Goal: Task Accomplishment & Management: Manage account settings

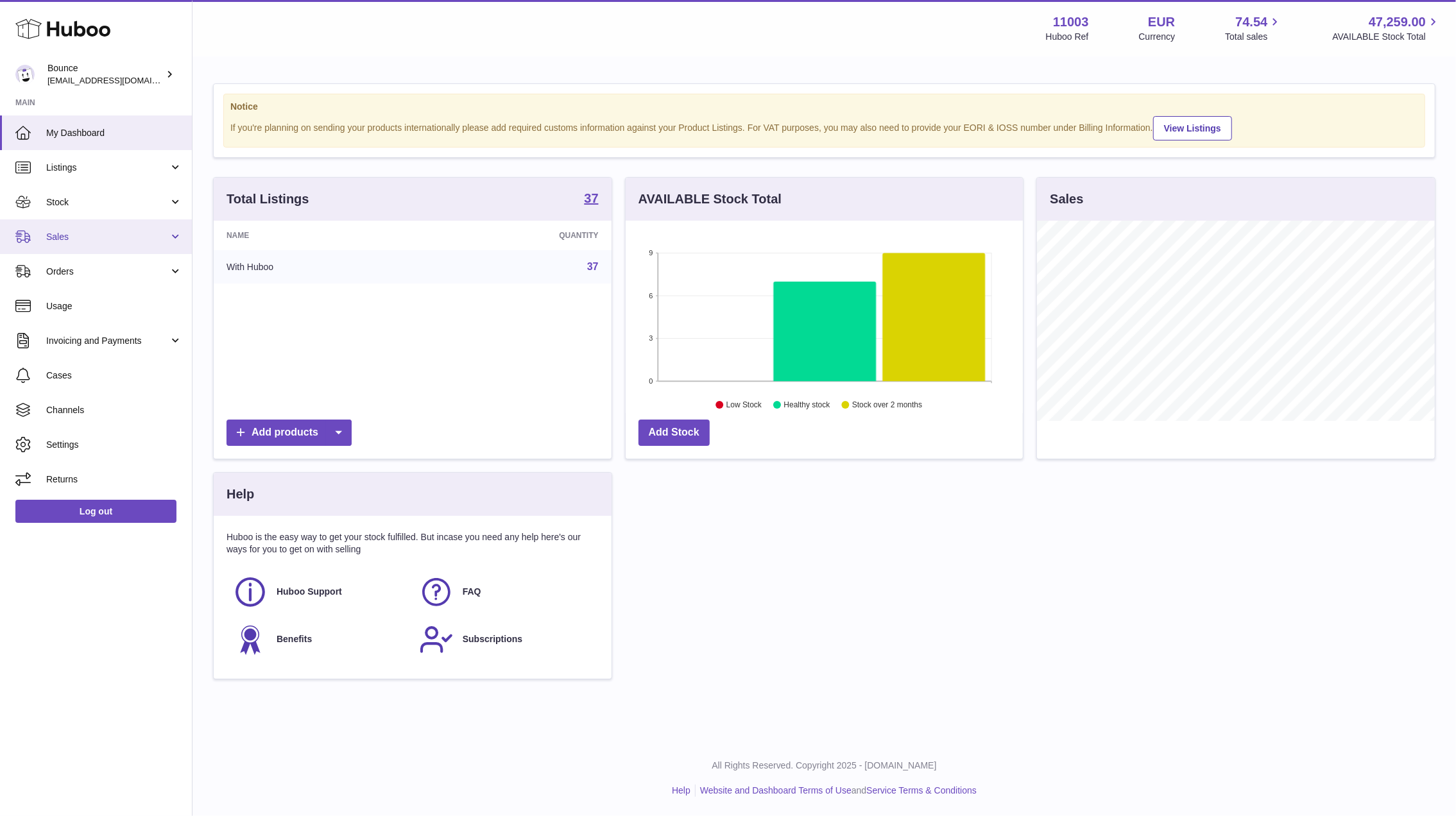
scroll to position [200, 398]
click at [85, 273] on span "Orders" at bounding box center [107, 272] width 123 height 12
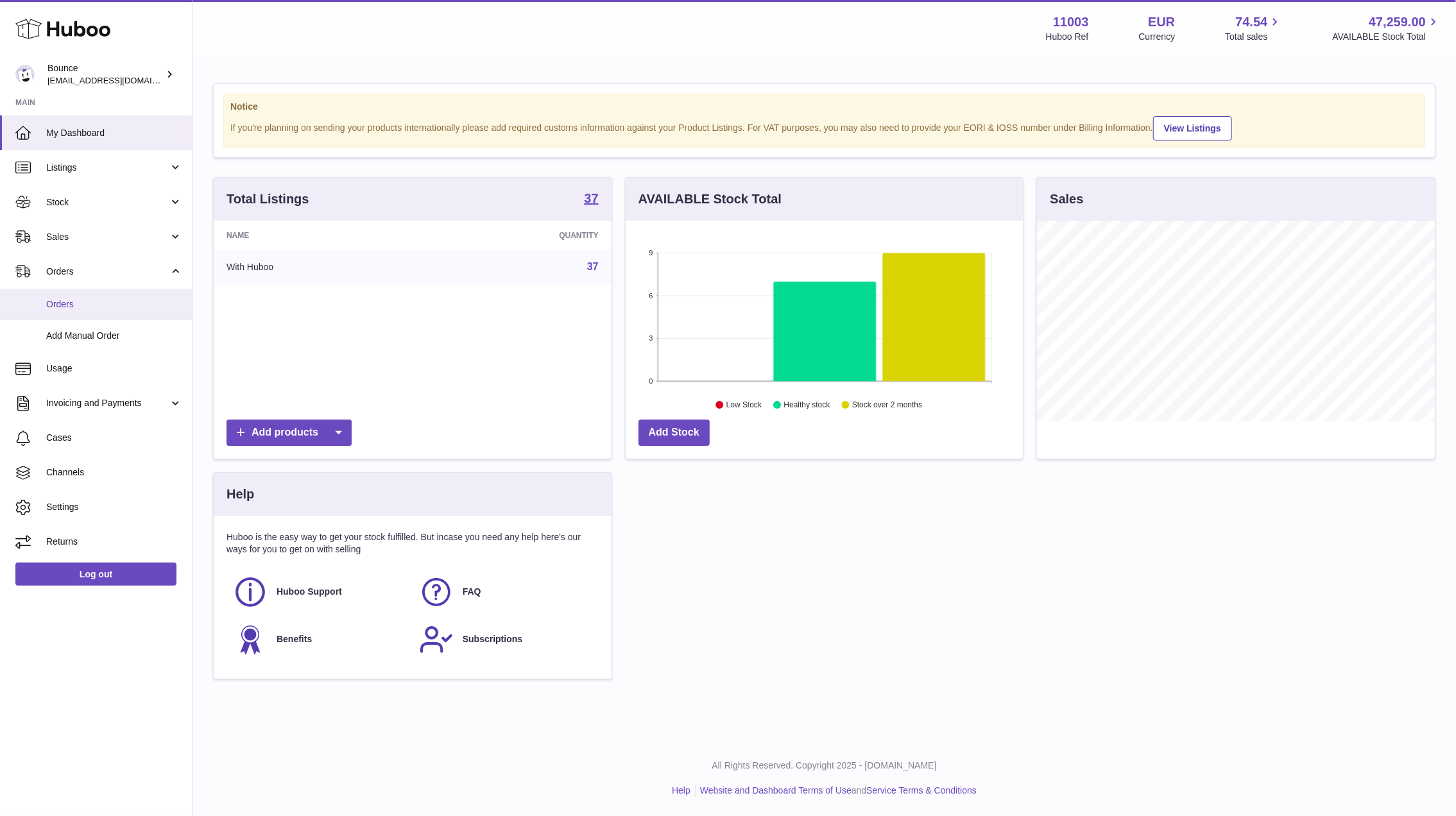
click at [91, 303] on span "Orders" at bounding box center [114, 304] width 136 height 12
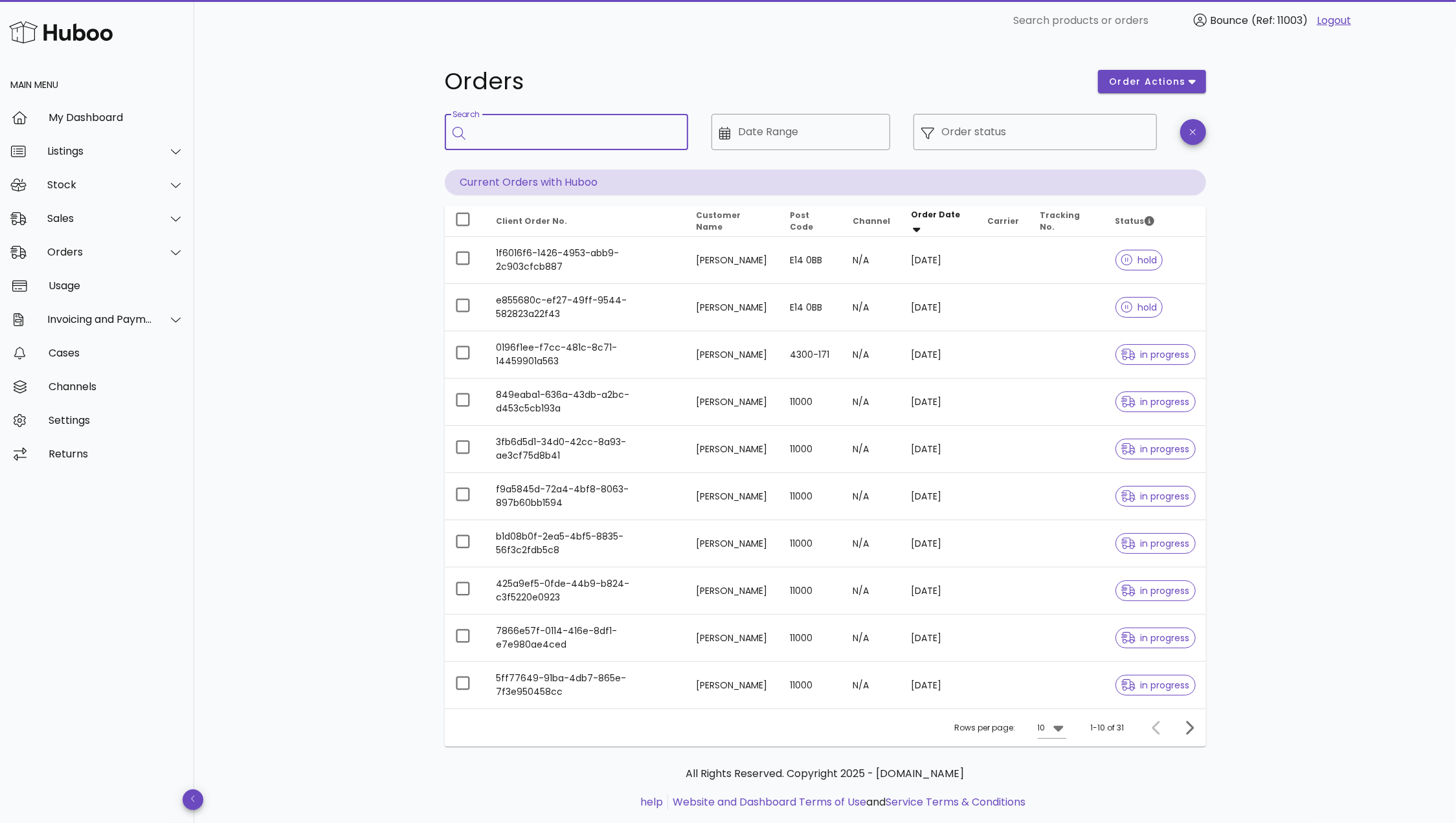
click at [506, 135] on input "Search" at bounding box center [576, 132] width 205 height 21
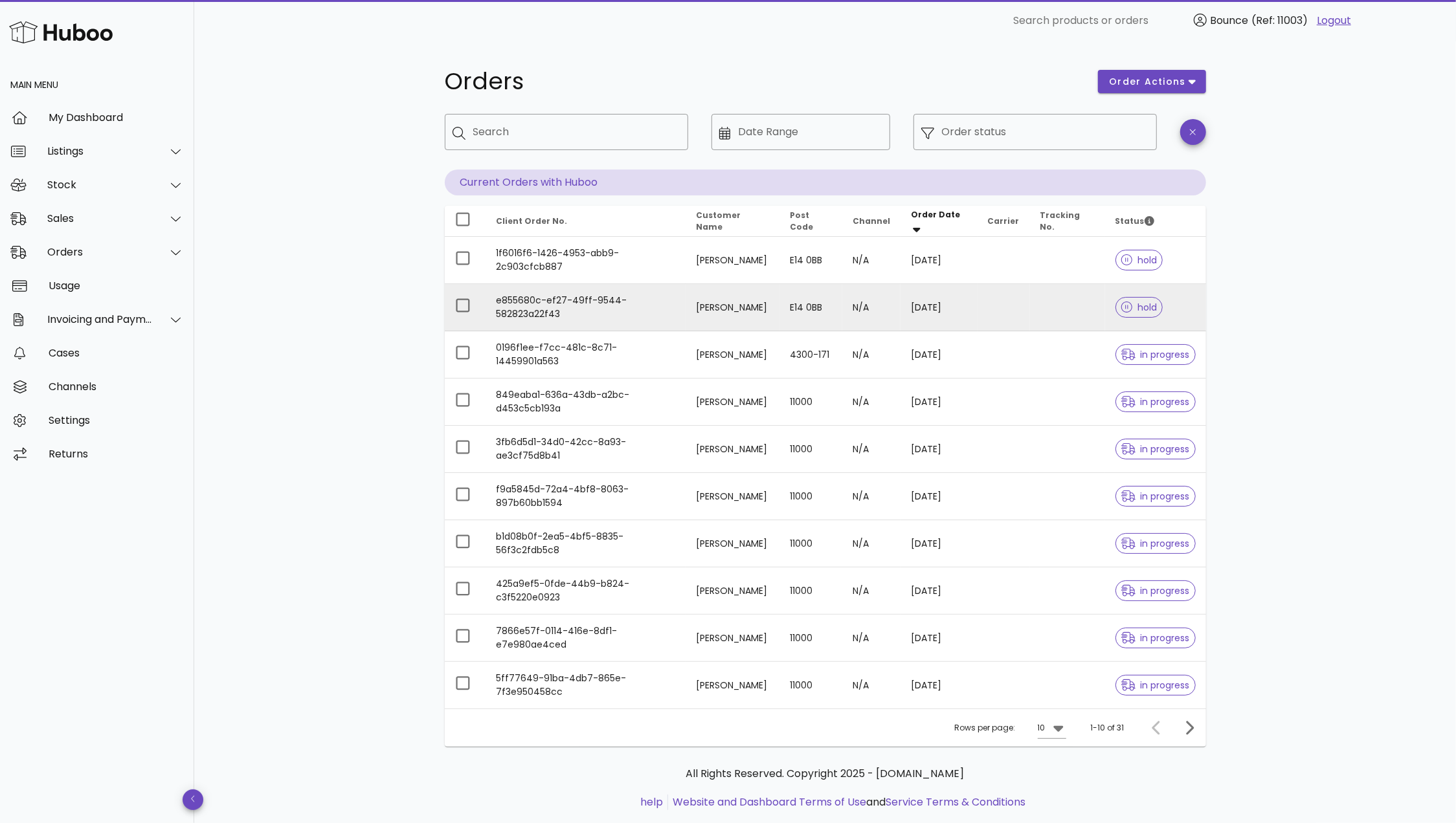
click at [901, 310] on td "N/A" at bounding box center [871, 308] width 58 height 47
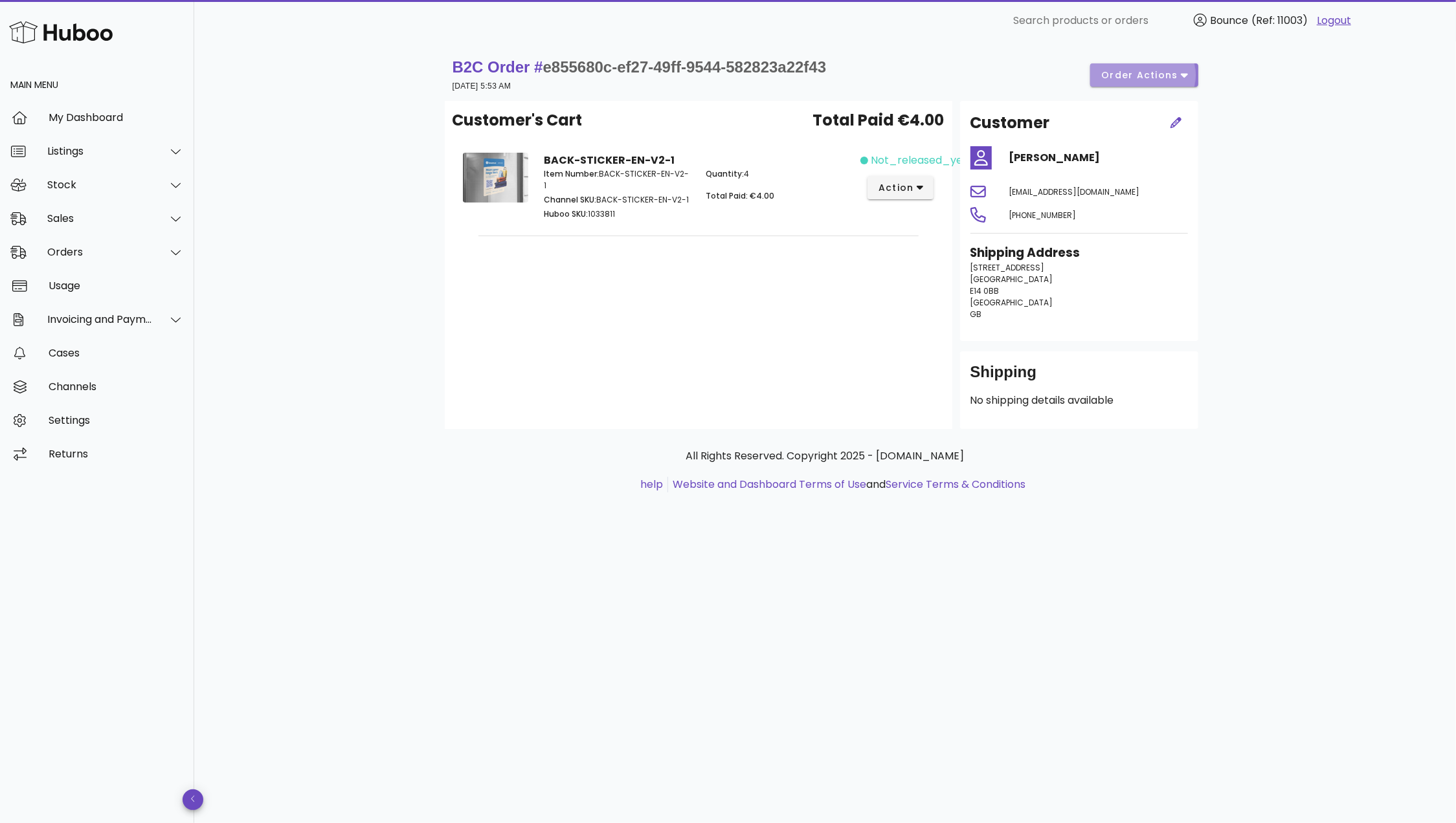
click at [1170, 72] on span "order actions" at bounding box center [1140, 75] width 78 height 13
click at [1173, 151] on div "Cancel" at bounding box center [1179, 153] width 55 height 12
click at [919, 193] on icon "button" at bounding box center [920, 188] width 7 height 12
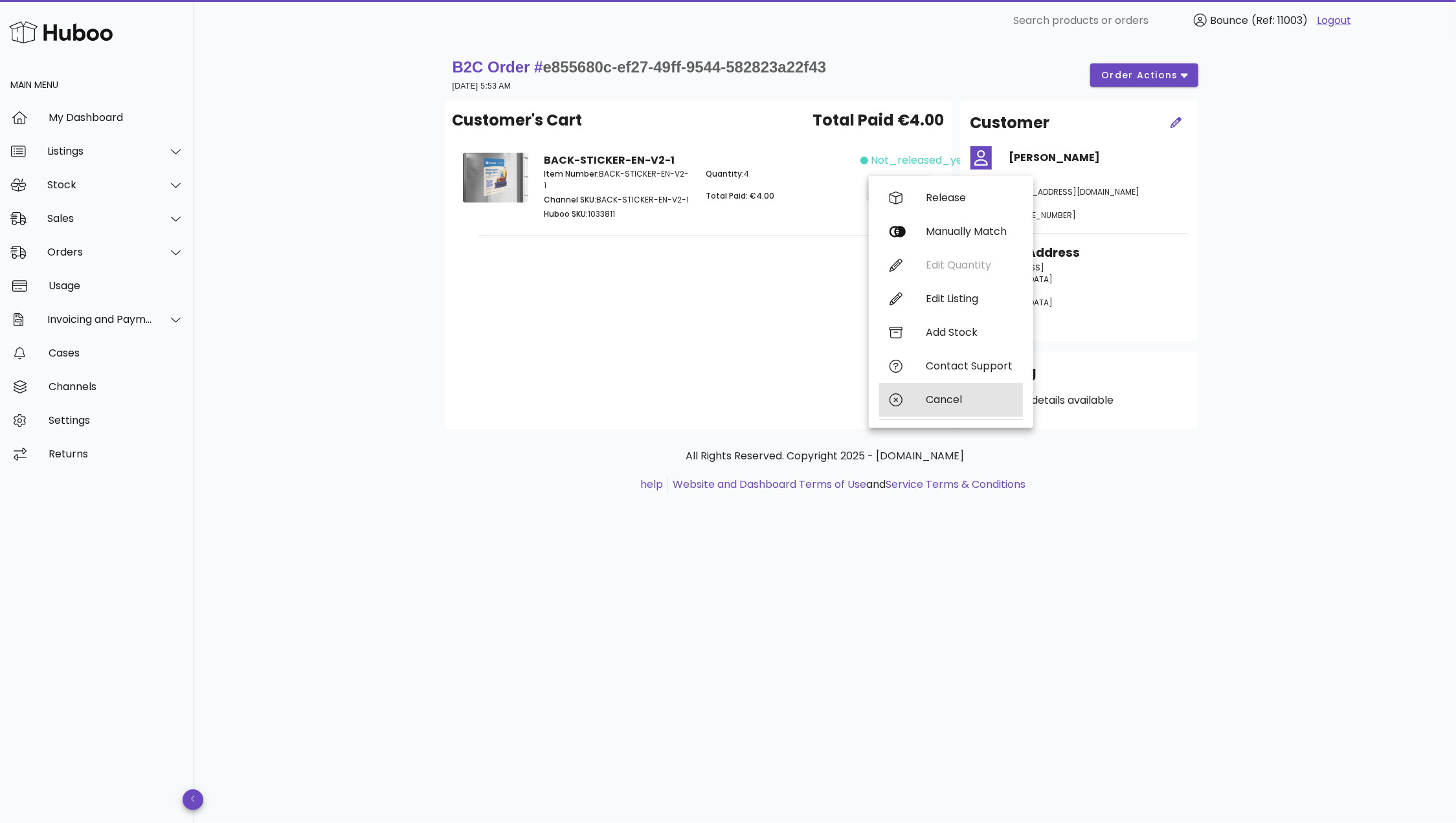
click at [933, 399] on div "Cancel" at bounding box center [969, 399] width 86 height 12
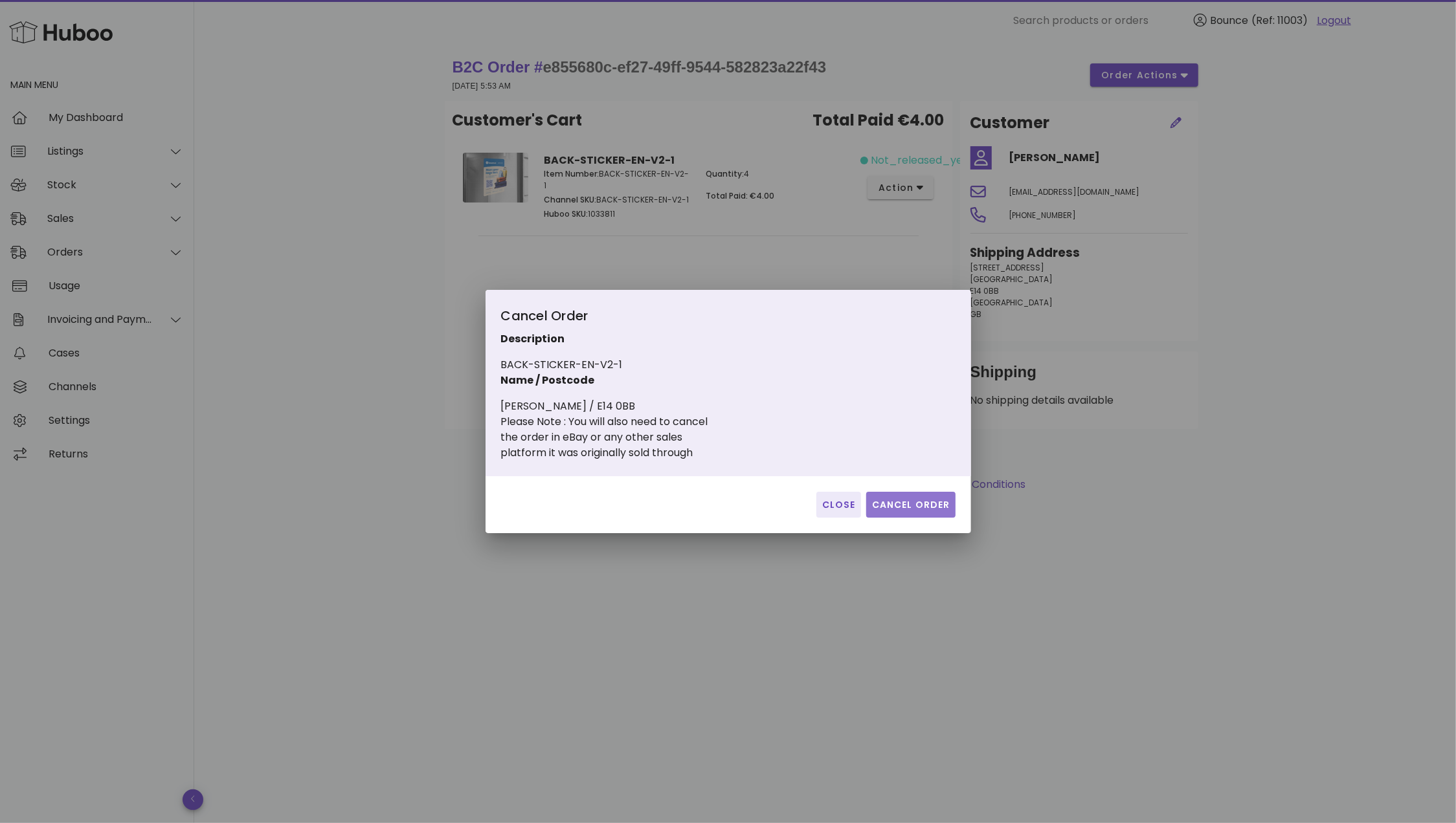
click at [910, 497] on button "Cancel Order" at bounding box center [911, 505] width 90 height 26
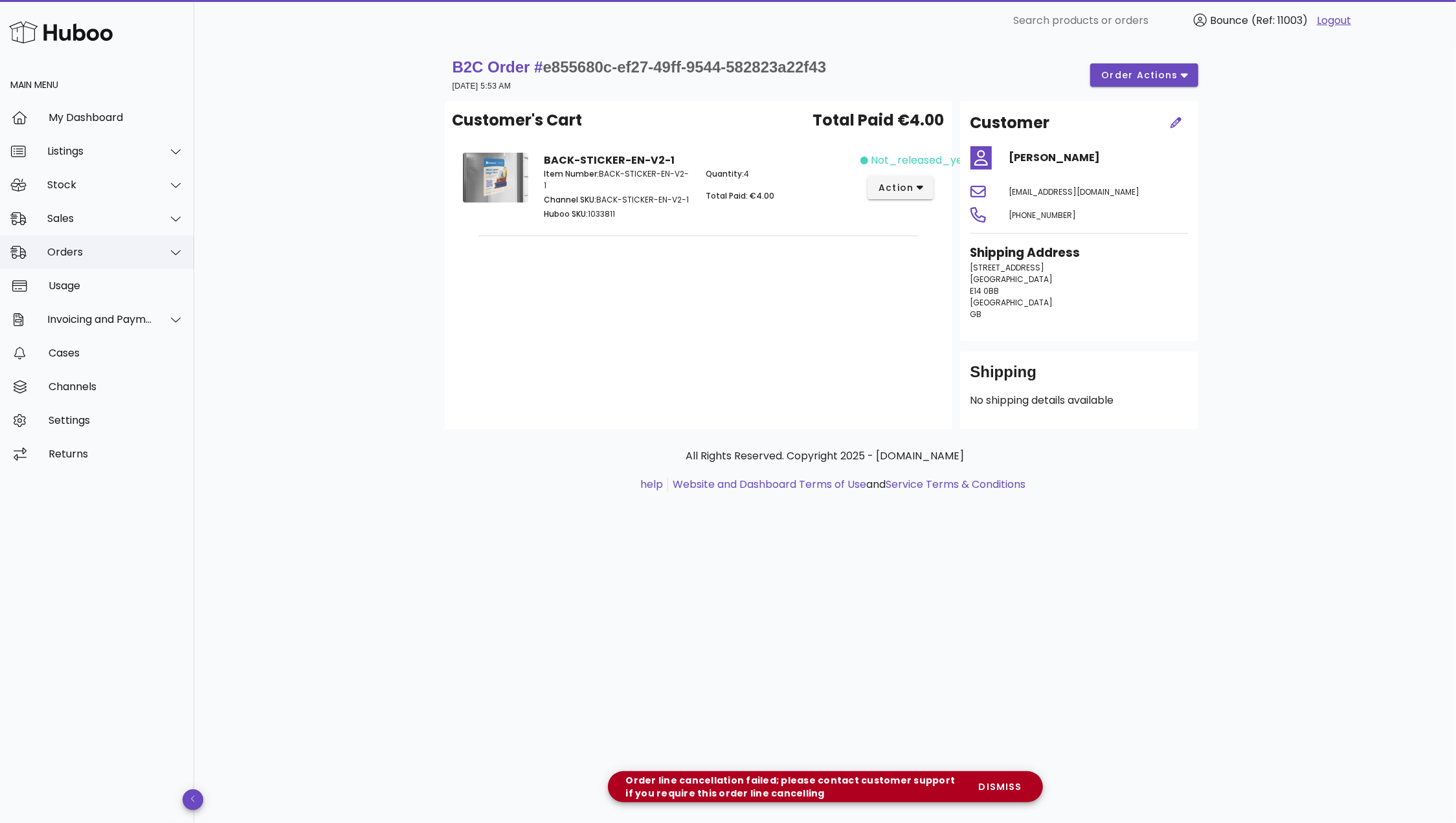
click at [108, 248] on div "Orders" at bounding box center [100, 252] width 105 height 12
click at [98, 282] on div "Orders" at bounding box center [115, 284] width 137 height 12
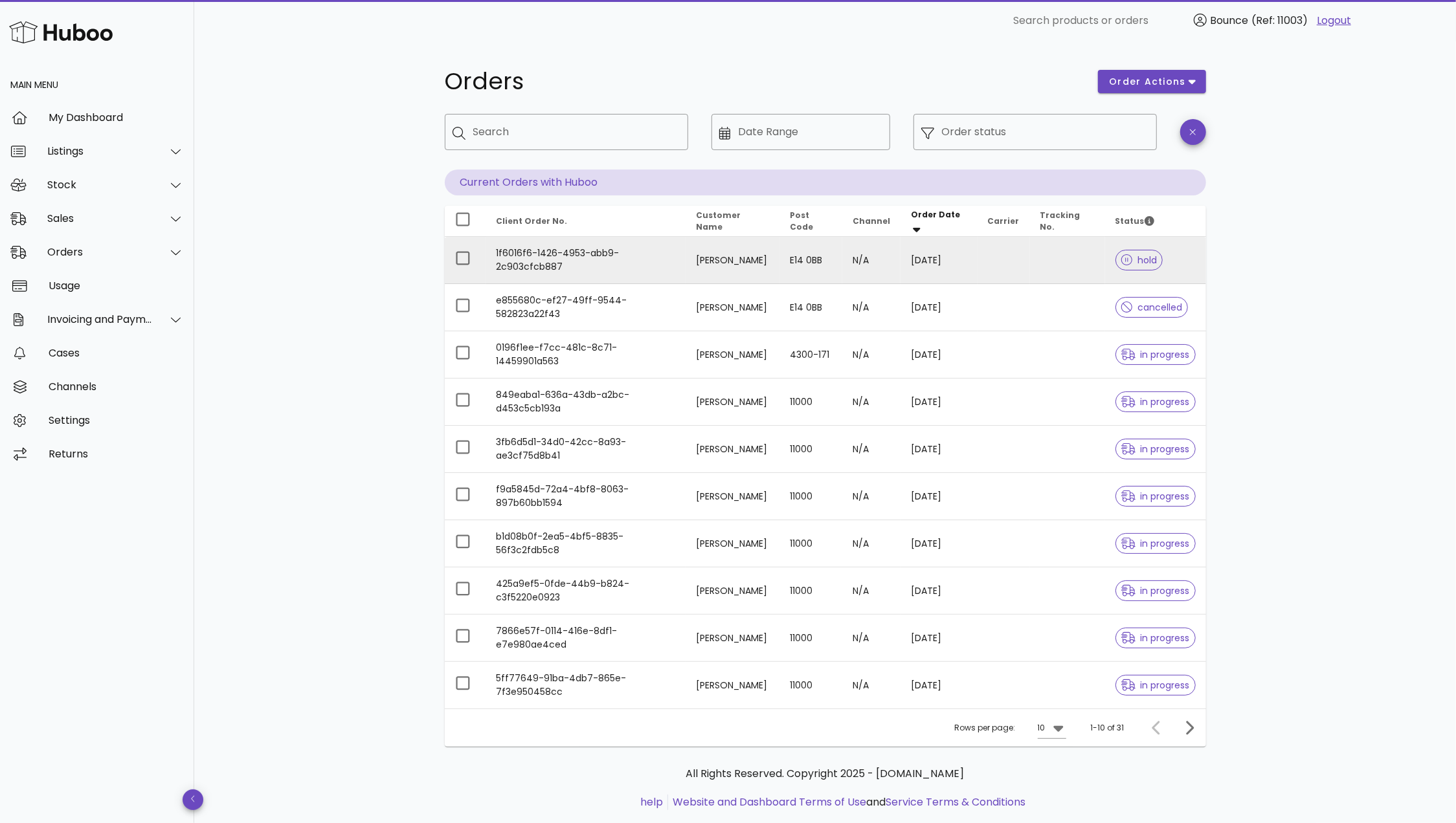
click at [665, 254] on td "1f6016f6-1426-4953-abb9-2c903cfcb887" at bounding box center [586, 260] width 200 height 47
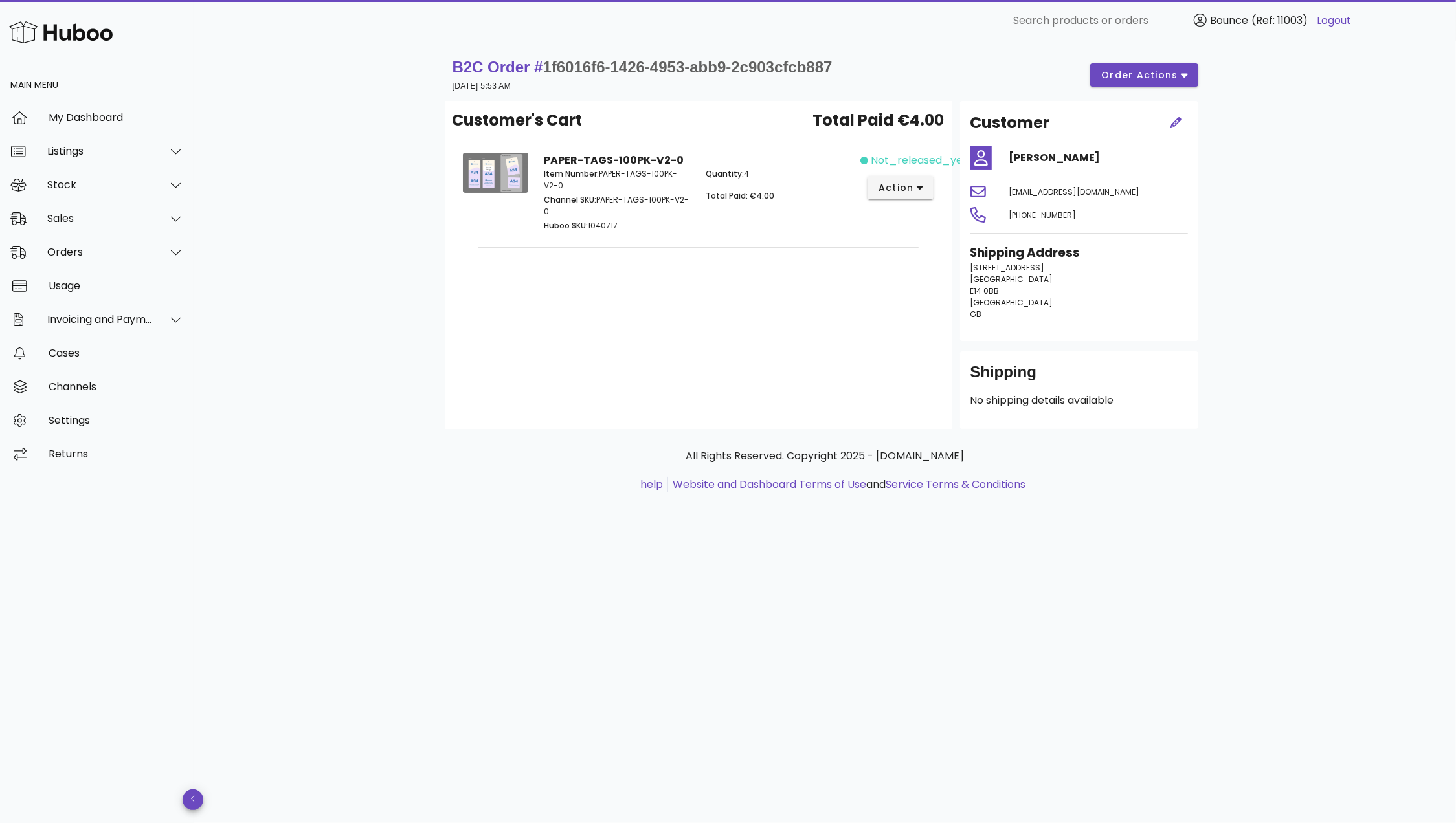
click at [504, 175] on img at bounding box center [495, 173] width 65 height 40
click at [492, 174] on img at bounding box center [495, 173] width 65 height 40
click at [580, 158] on strong "PAPER-TAGS-100PK-V2-0" at bounding box center [614, 160] width 140 height 15
click at [498, 177] on img at bounding box center [495, 173] width 65 height 40
click at [78, 116] on div "My Dashboard" at bounding box center [116, 118] width 136 height 12
